Goal: Transaction & Acquisition: Obtain resource

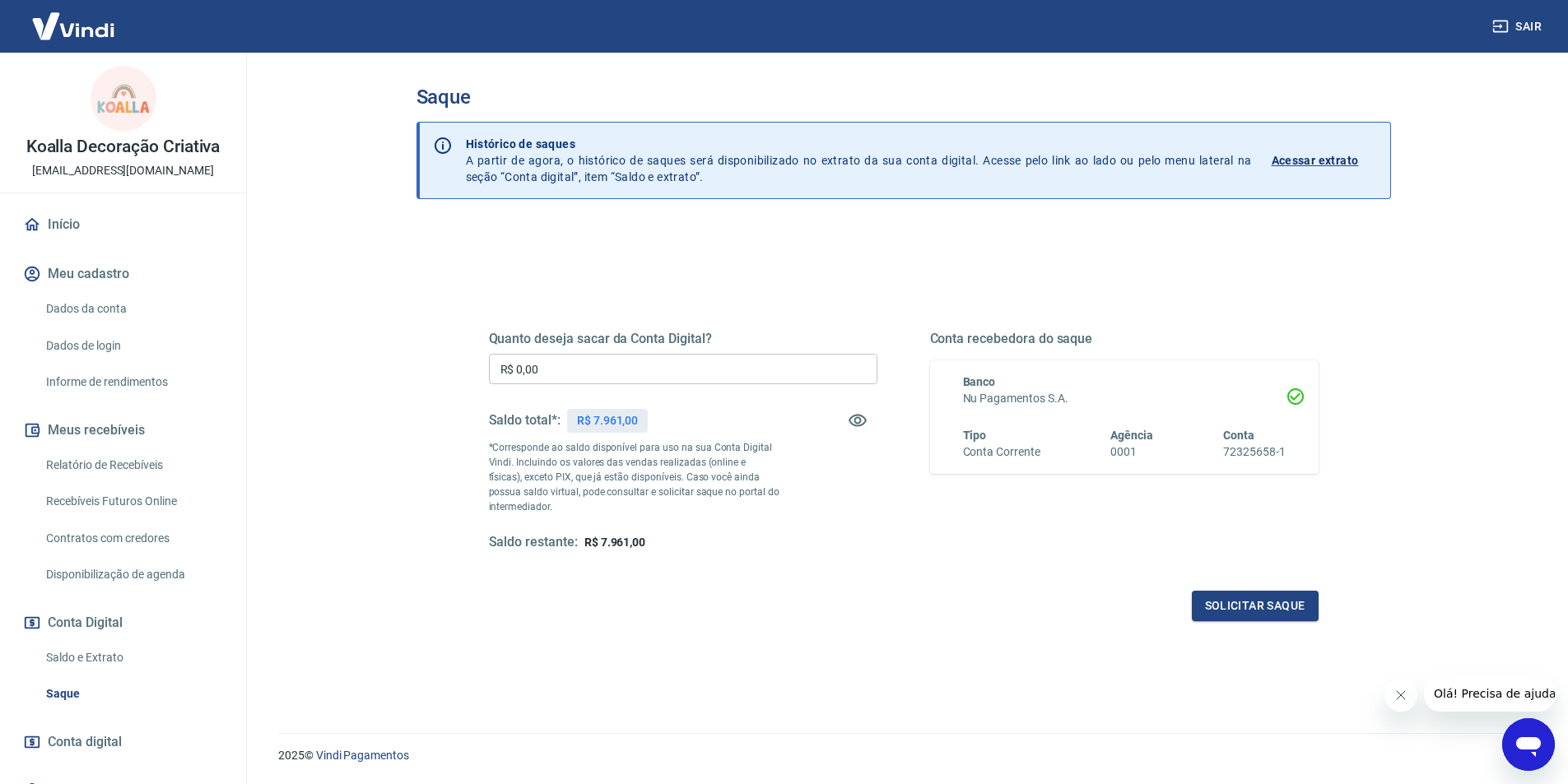
click at [637, 376] on input "R$ 0,00" at bounding box center [682, 369] width 388 height 30
type input "R$ 7.500,00"
click at [1255, 618] on button "Solicitar saque" at bounding box center [1255, 606] width 126 height 30
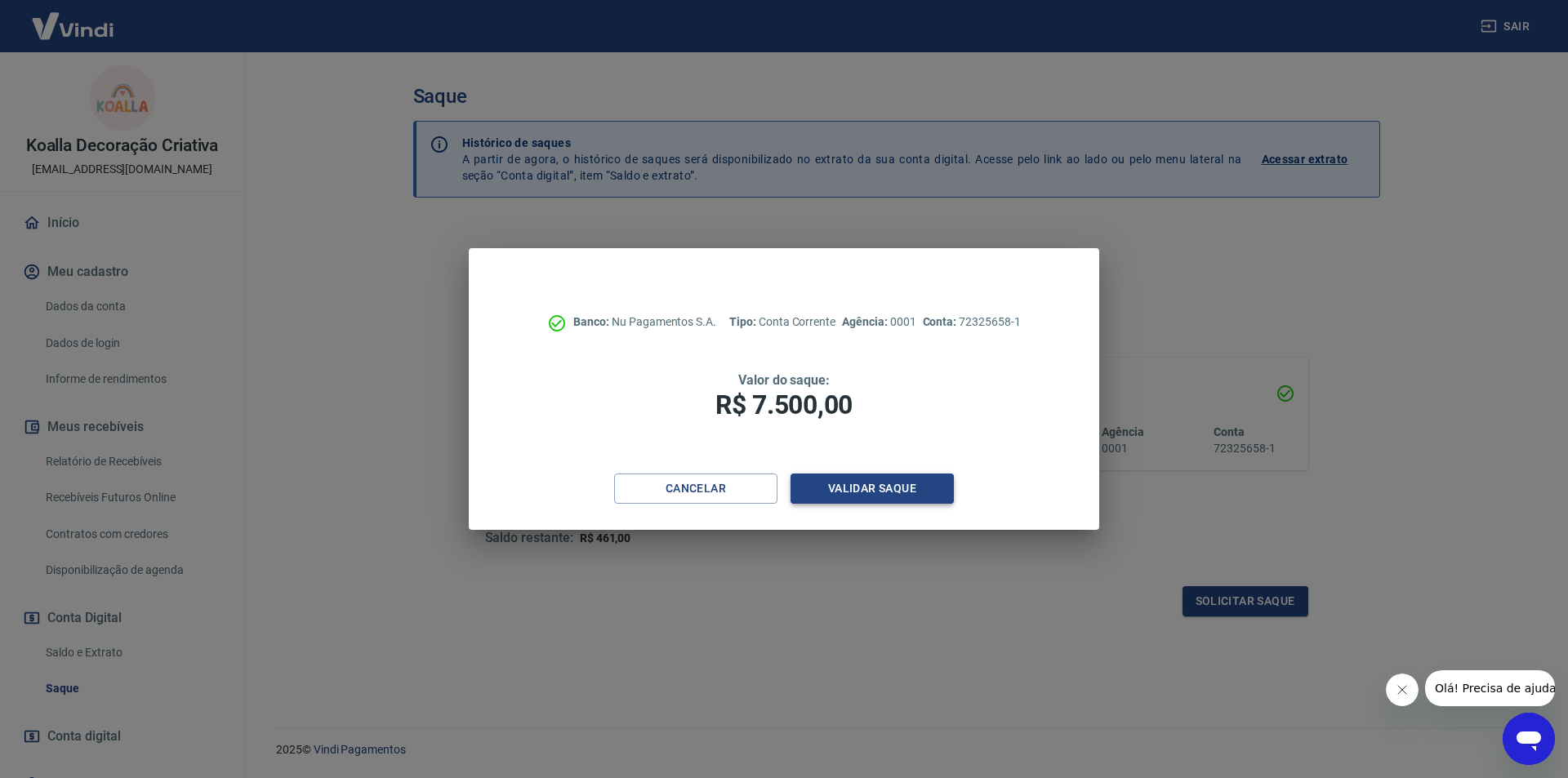
click at [919, 488] on button "Validar saque" at bounding box center [872, 489] width 164 height 30
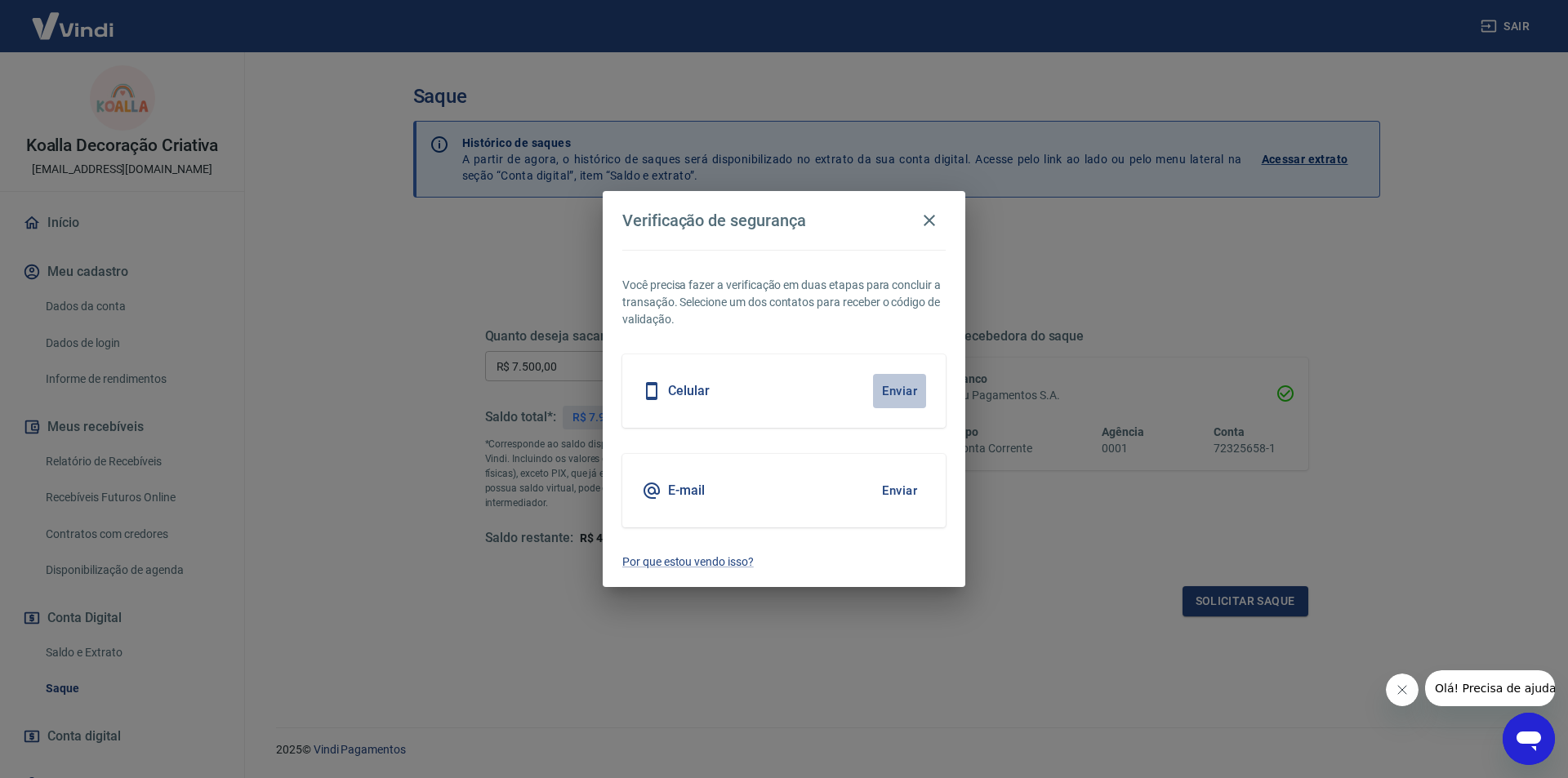
click at [899, 387] on button "Enviar" at bounding box center [900, 391] width 53 height 35
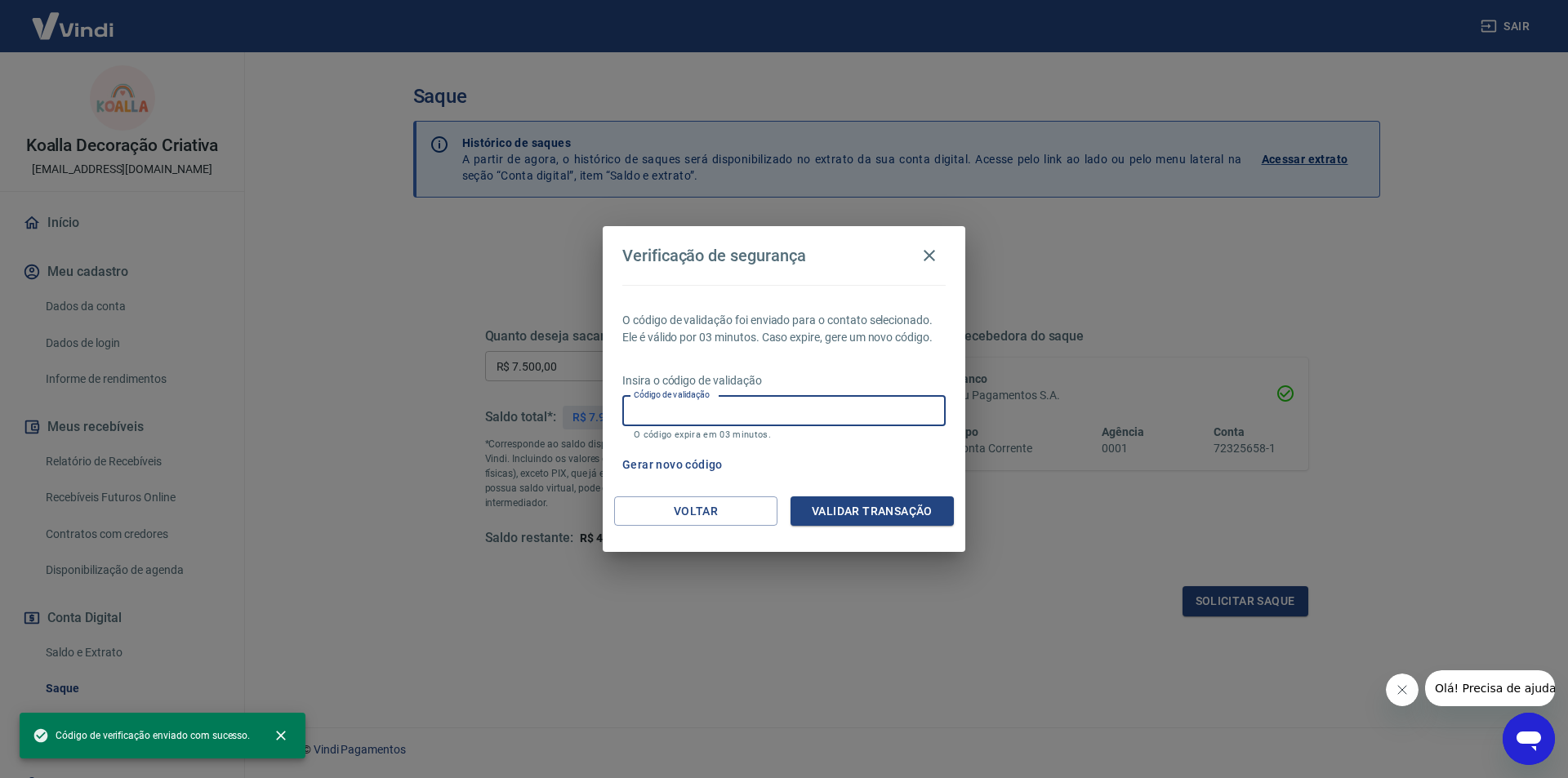
click at [840, 405] on input "Código de validação" at bounding box center [784, 411] width 324 height 30
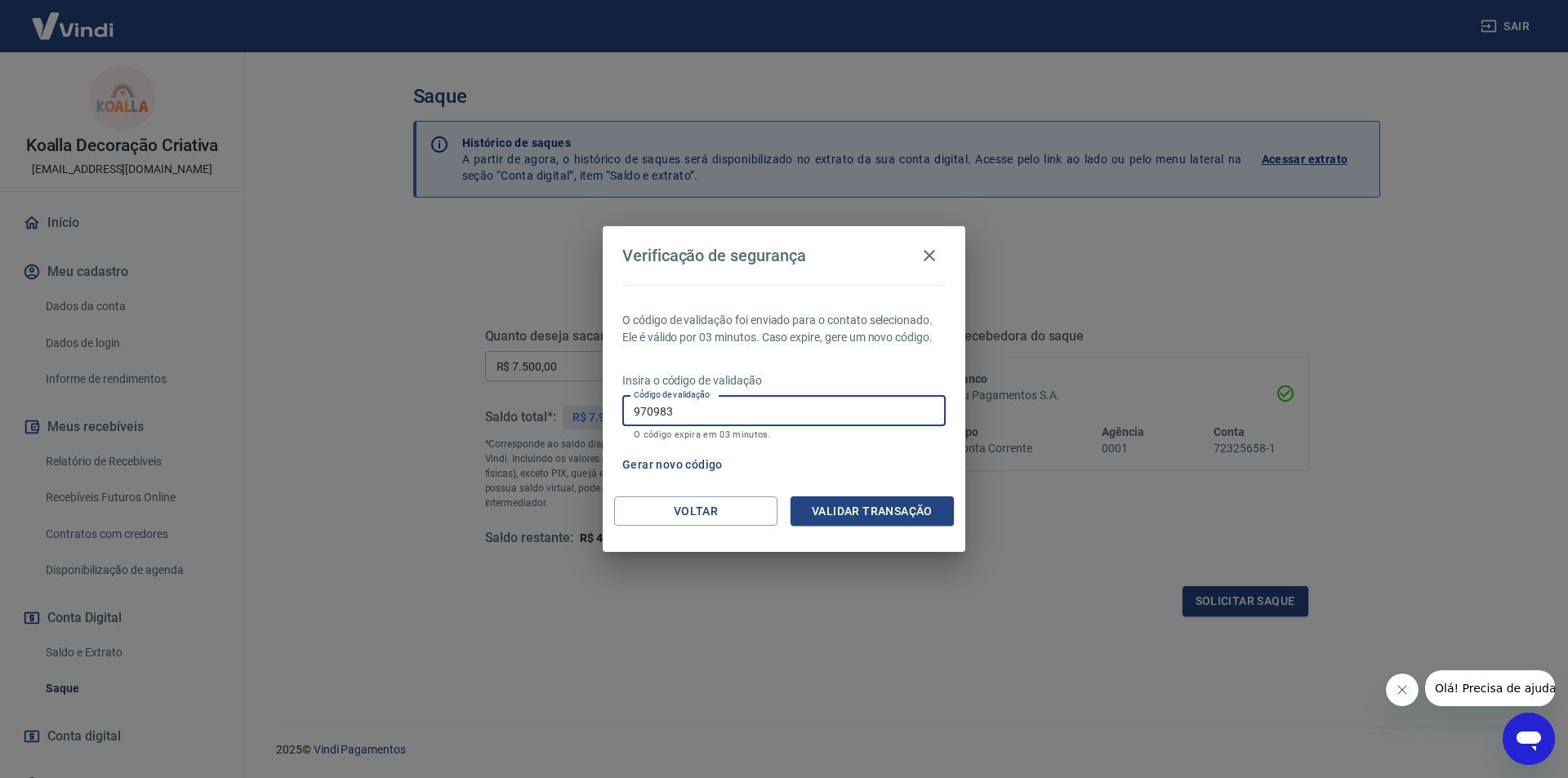
type input "970983"
click at [884, 512] on button "Validar transação" at bounding box center [872, 511] width 164 height 30
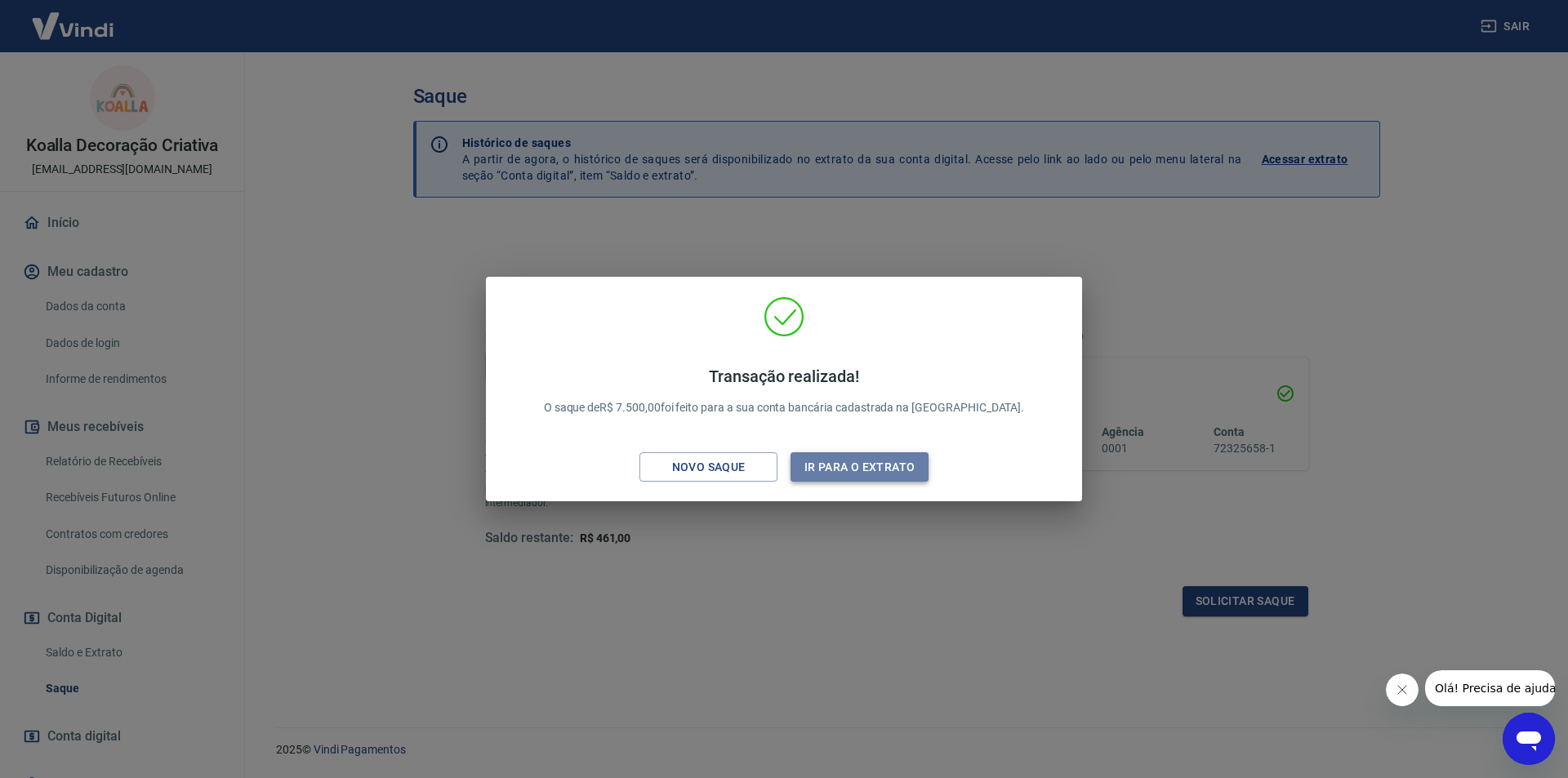
click at [871, 461] on button "Ir para o extrato" at bounding box center [859, 468] width 138 height 30
